Goal: Task Accomplishment & Management: Manage account settings

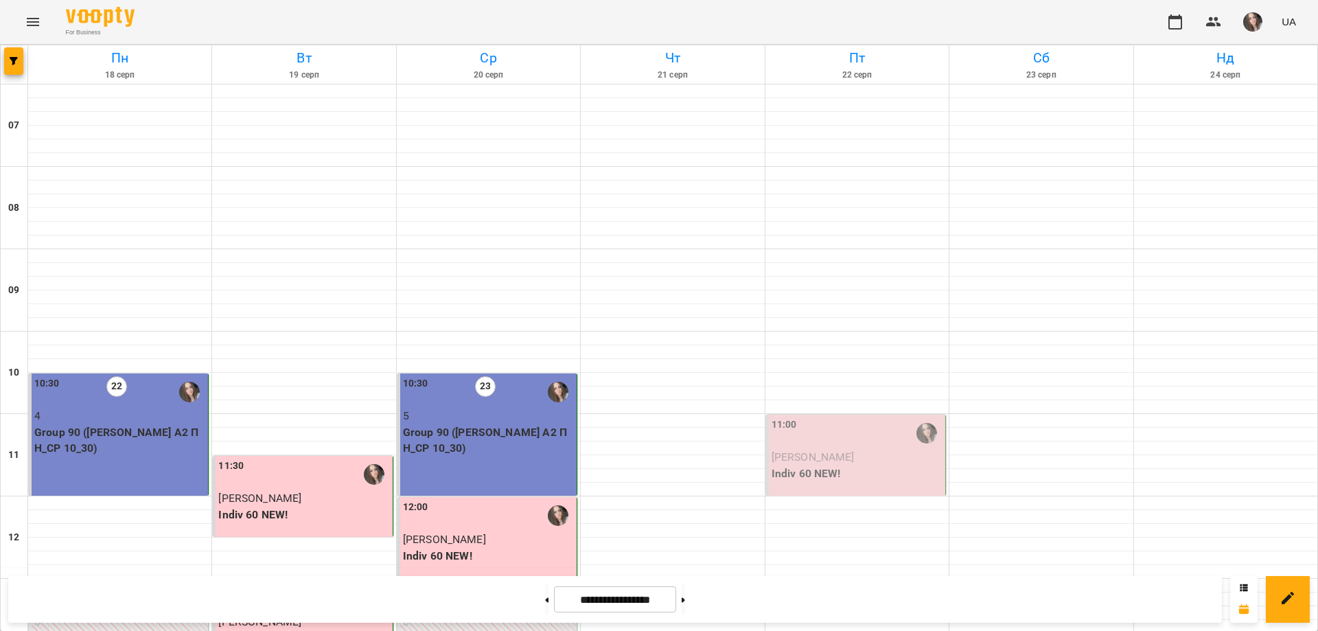
click at [799, 420] on div "11:00" at bounding box center [857, 433] width 171 height 32
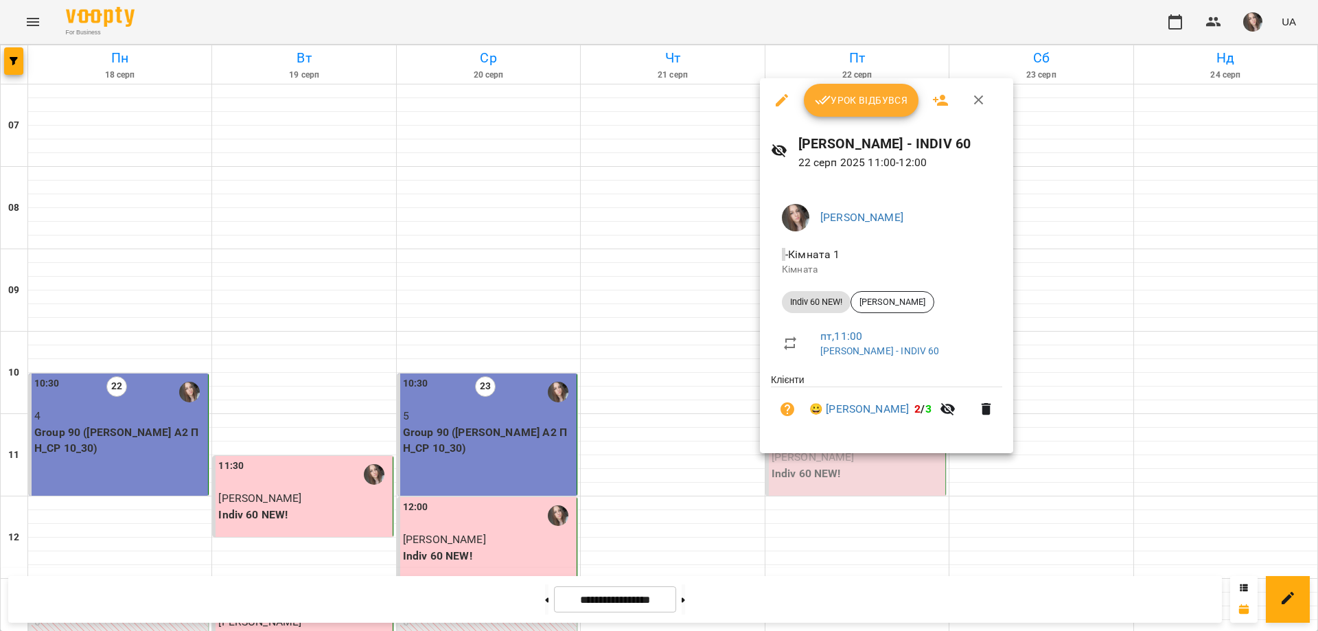
click at [1156, 227] on div at bounding box center [659, 315] width 1318 height 631
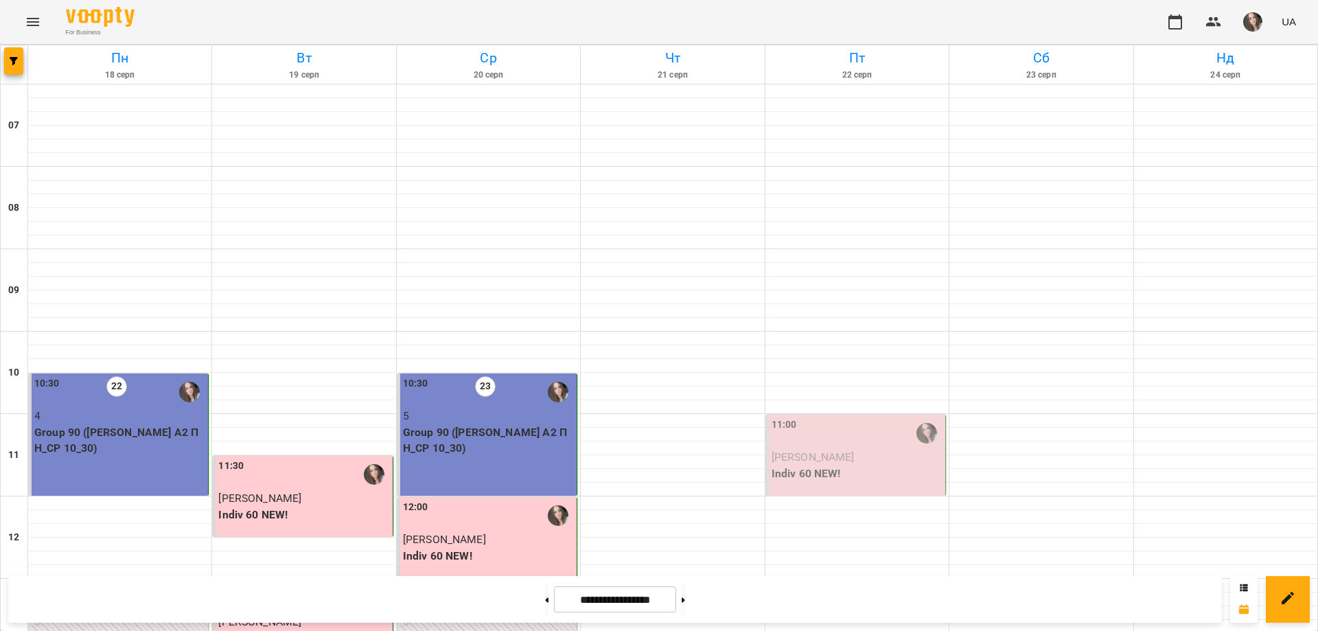
click at [871, 451] on p "[PERSON_NAME]" at bounding box center [857, 457] width 171 height 16
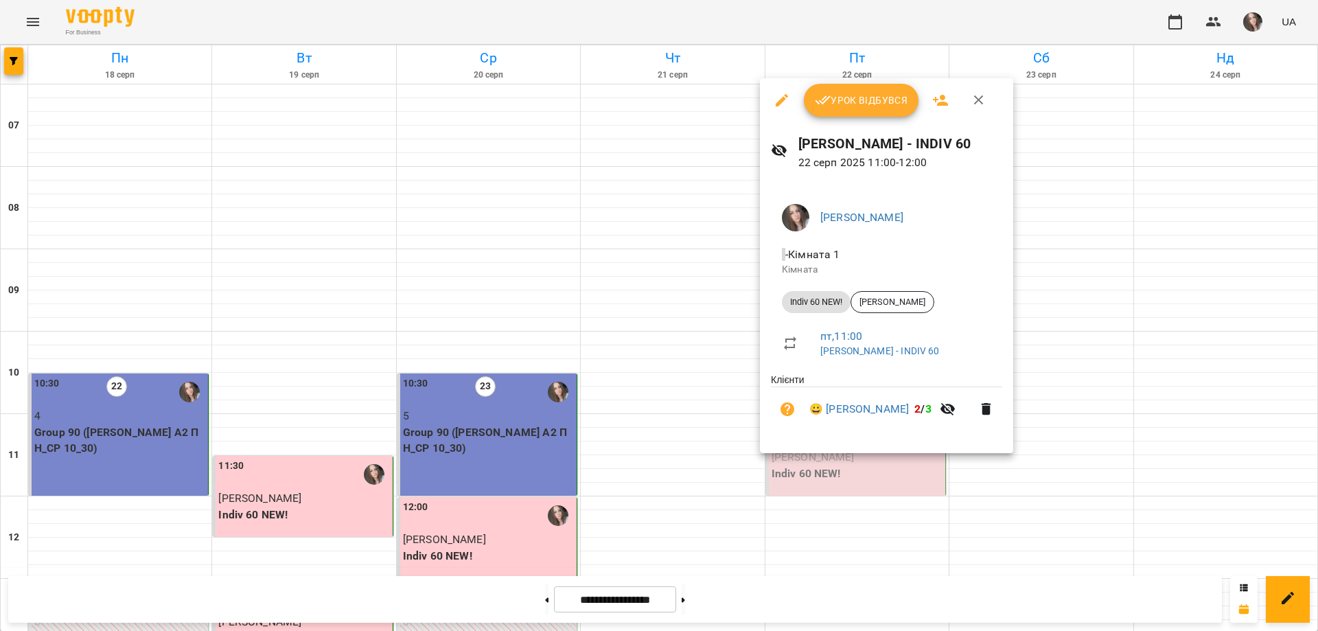
click at [836, 119] on div "Урок відбувся" at bounding box center [886, 100] width 253 height 44
click at [838, 108] on span "Урок відбувся" at bounding box center [861, 100] width 93 height 16
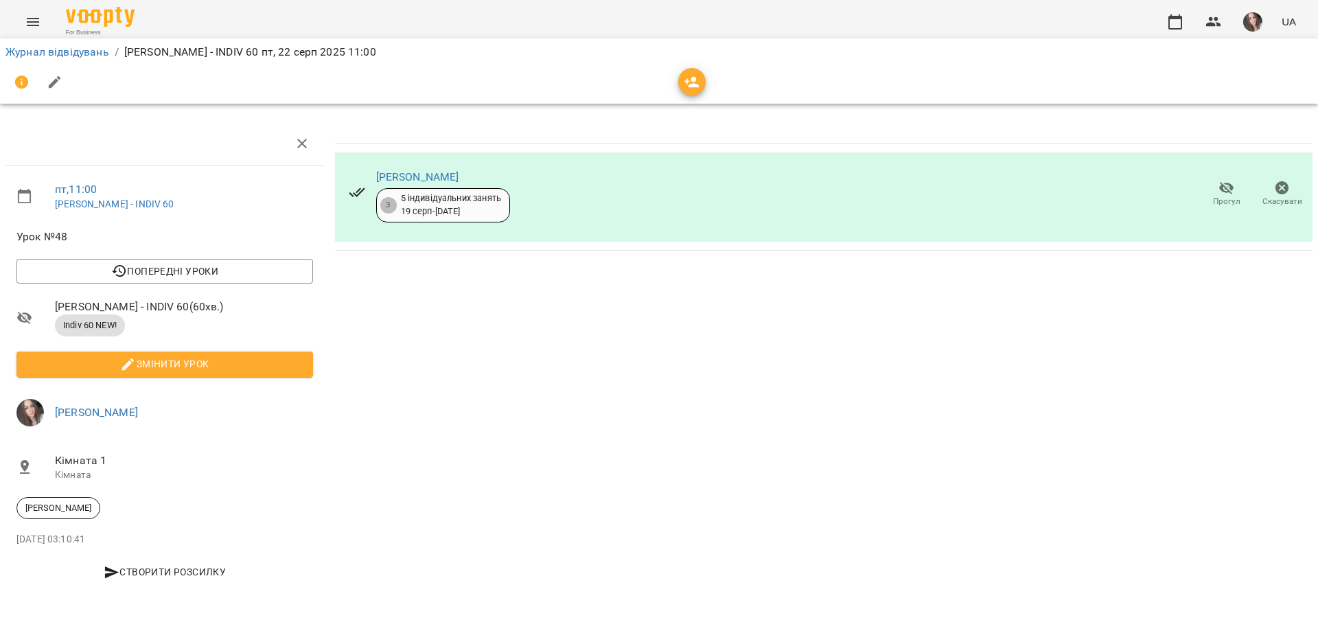
click at [0, 56] on div "Журнал відвідувань / [PERSON_NAME] [PERSON_NAME] - INDIV 60 [DATE] 11:00" at bounding box center [659, 71] width 1324 height 71
click at [19, 53] on link "Журнал відвідувань" at bounding box center [57, 51] width 104 height 13
